Goal: Task Accomplishment & Management: Use online tool/utility

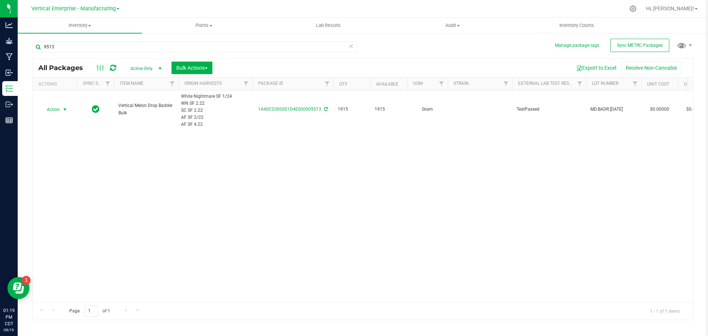
type input "9513"
click at [53, 109] on span "Action" at bounding box center [50, 109] width 20 height 10
click at [56, 136] on li "Create package" at bounding box center [64, 132] width 46 height 11
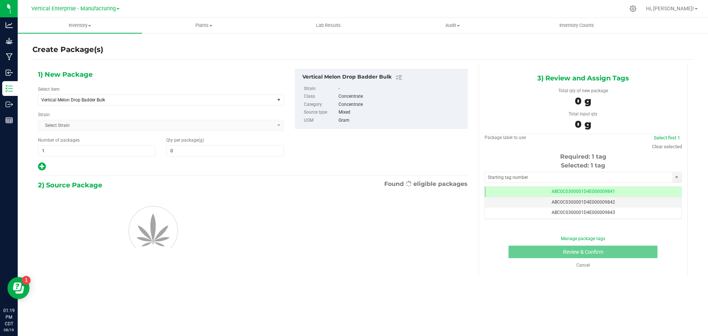
type input "0.0000"
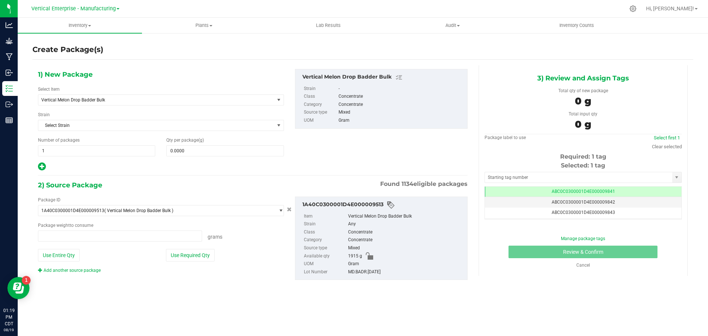
type input "0.0000 g"
click at [104, 99] on span "Vertical Melon Drop Badder Bulk" at bounding box center [151, 99] width 221 height 5
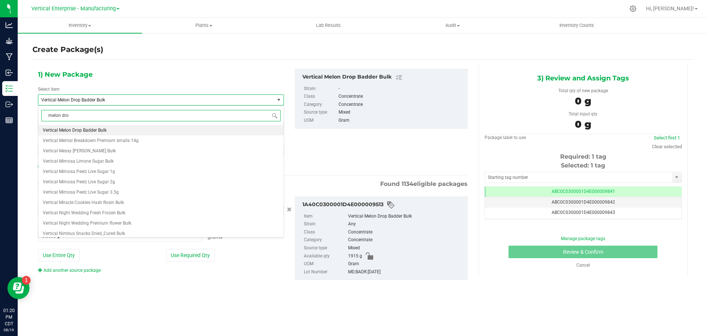
type input "melon drop"
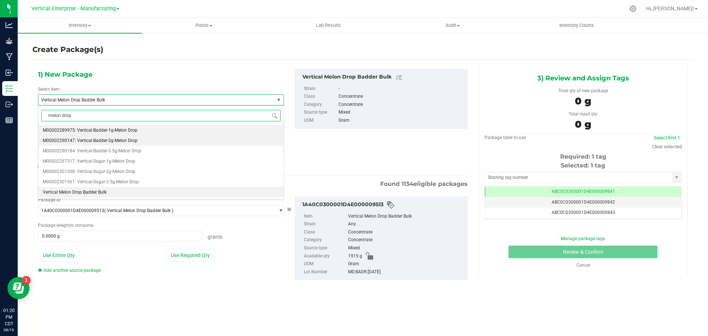
click at [117, 142] on span "M00002290147: Vertical-Badder-2g-Melon Drop" at bounding box center [90, 140] width 95 height 5
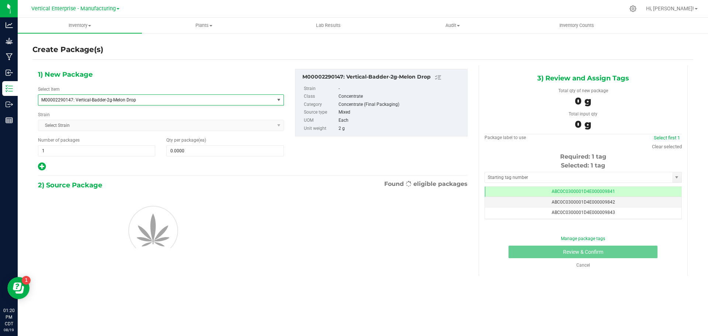
type input "0"
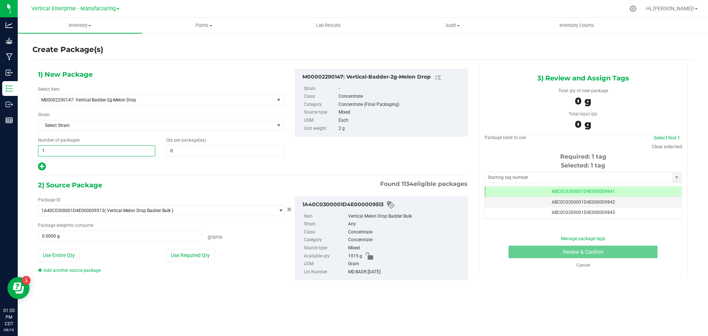
click at [93, 151] on span "1 1" at bounding box center [96, 150] width 117 height 11
type input "15"
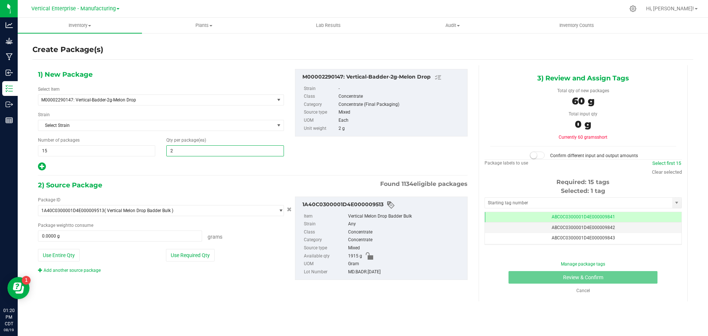
type input "20"
click at [190, 256] on button "Use Required Qty" at bounding box center [190, 255] width 49 height 13
type input "600.0000 g"
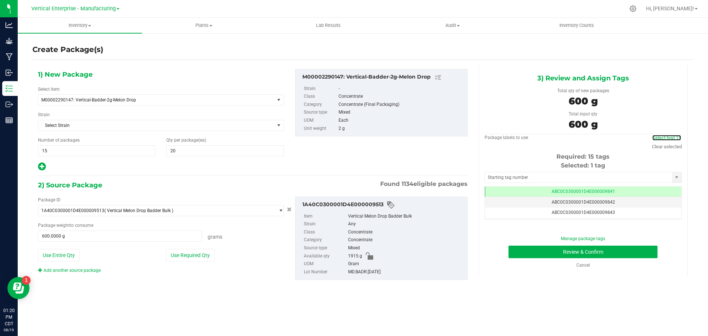
click at [673, 139] on link "Select first 15" at bounding box center [666, 138] width 29 height 6
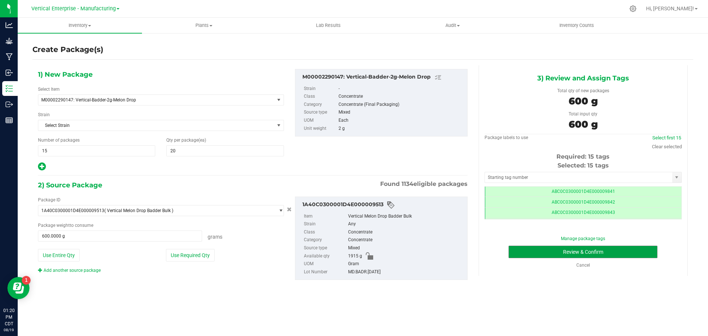
click at [653, 255] on button "Review & Confirm" at bounding box center [582, 252] width 149 height 13
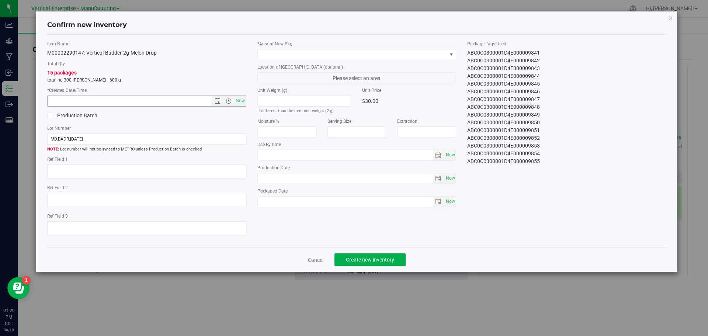
click at [244, 101] on span "Now" at bounding box center [240, 100] width 13 height 11
type input "[DATE] 1:20 PM"
click at [297, 52] on span at bounding box center [352, 54] width 189 height 10
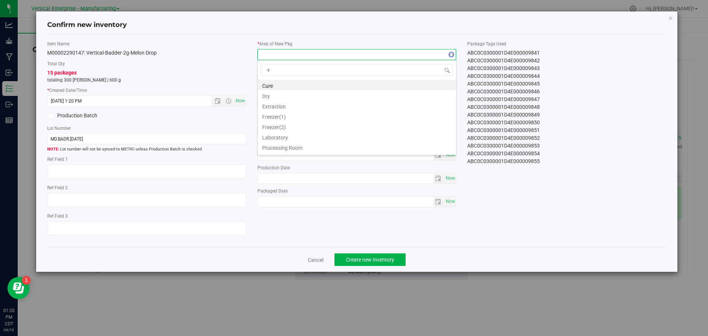
type input "va"
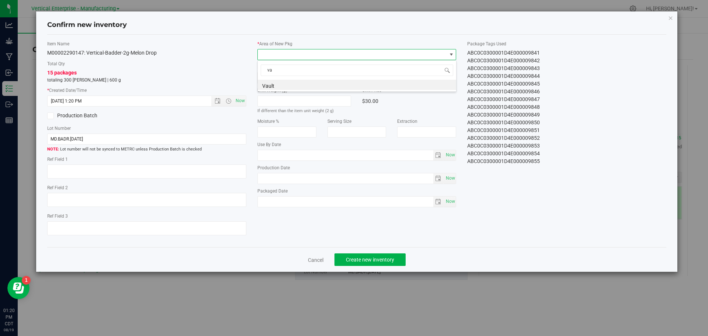
click at [280, 82] on li "Vault" at bounding box center [357, 85] width 198 height 10
click at [381, 262] on span "Create new inventory" at bounding box center [370, 260] width 48 height 6
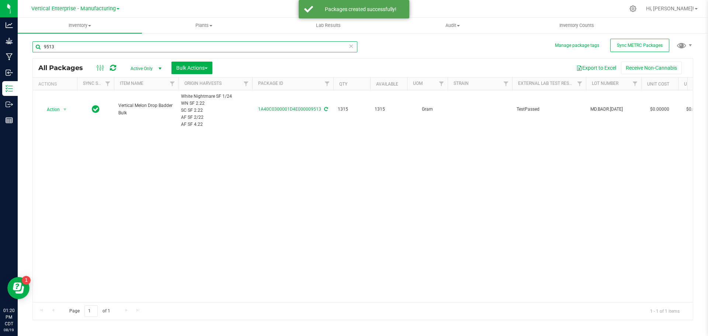
click at [18, 48] on div "Manage package tags Sync METRC Packages 9513 All Packages Active Only Active On…" at bounding box center [363, 144] width 690 height 225
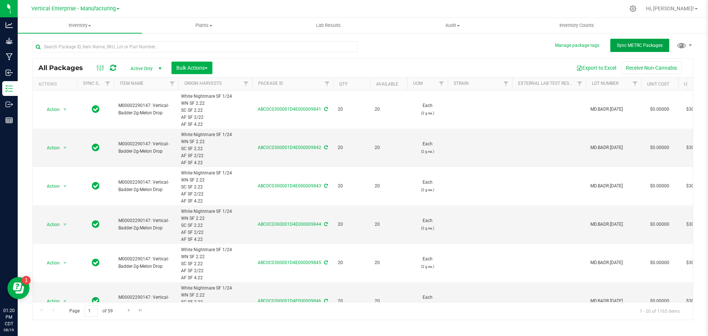
click at [644, 40] on button "Sync METRC Packages" at bounding box center [639, 45] width 59 height 13
